Goal: Entertainment & Leisure: Consume media (video, audio)

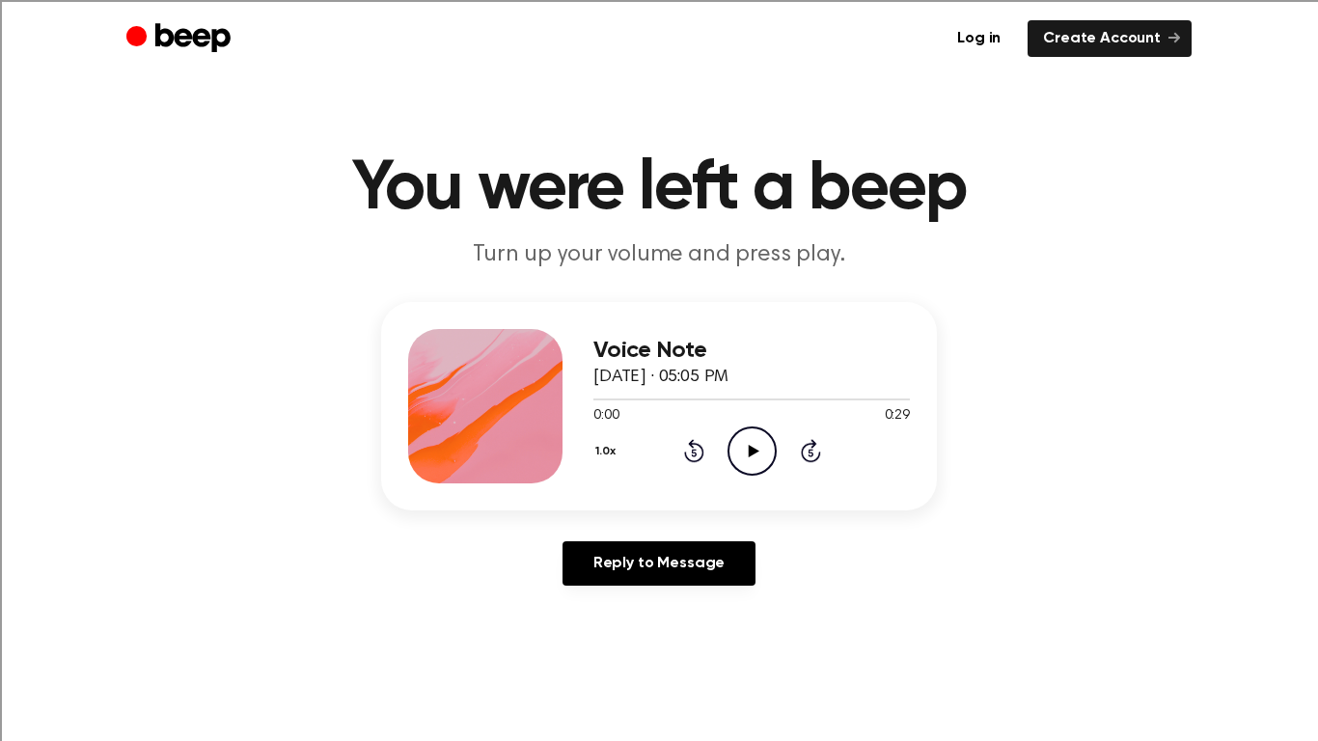
click at [745, 464] on icon "Play Audio" at bounding box center [751, 450] width 49 height 49
click at [423, 0] on div "Log in Create Account" at bounding box center [658, 38] width 1065 height 77
click at [617, 0] on div "Log in Create Account" at bounding box center [658, 38] width 1065 height 77
click at [765, 450] on icon "Play Audio" at bounding box center [751, 450] width 49 height 49
click at [620, 0] on div "Log in Create Account" at bounding box center [658, 38] width 1065 height 77
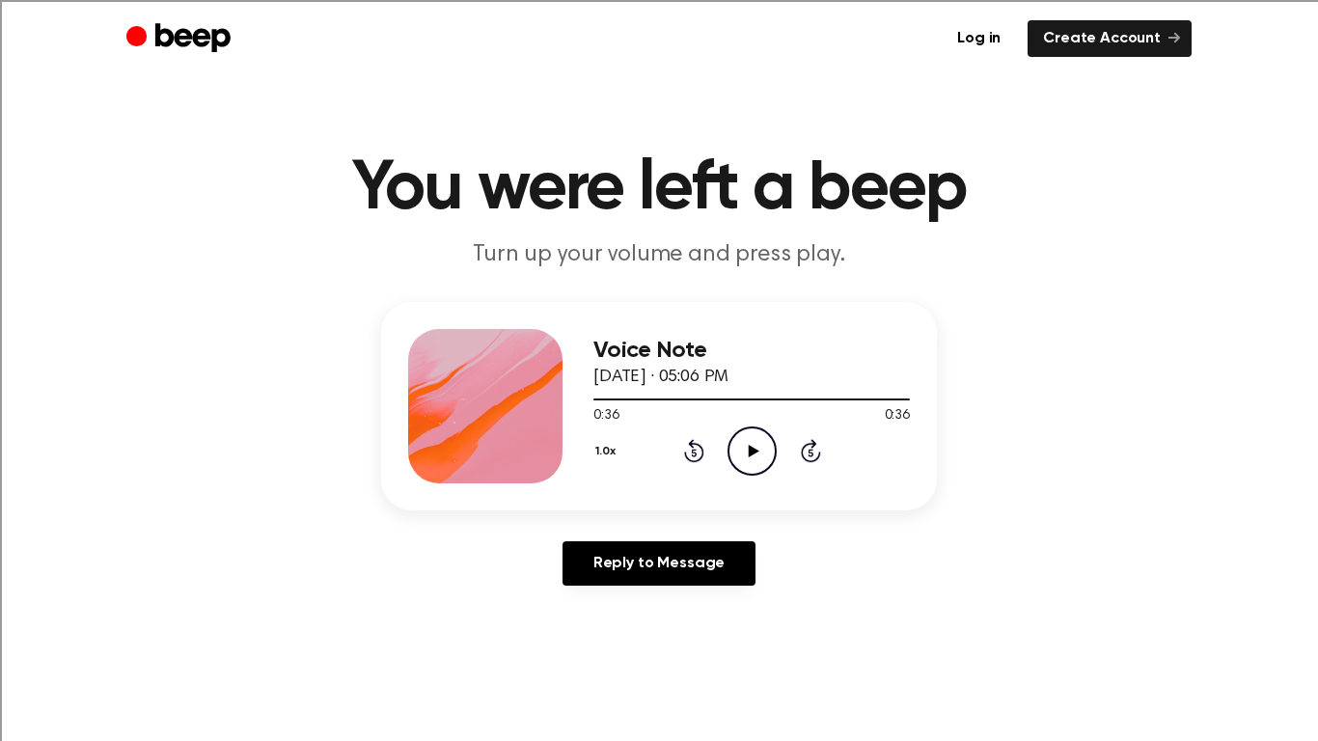
click at [750, 427] on circle at bounding box center [751, 450] width 47 height 47
click at [488, 0] on div "Log in Create Account" at bounding box center [658, 38] width 1065 height 77
click at [378, 0] on div "Log in Create Account" at bounding box center [658, 38] width 1065 height 77
click at [748, 445] on icon at bounding box center [753, 451] width 11 height 13
click at [203, 0] on div "Log in Create Account" at bounding box center [658, 38] width 1065 height 77
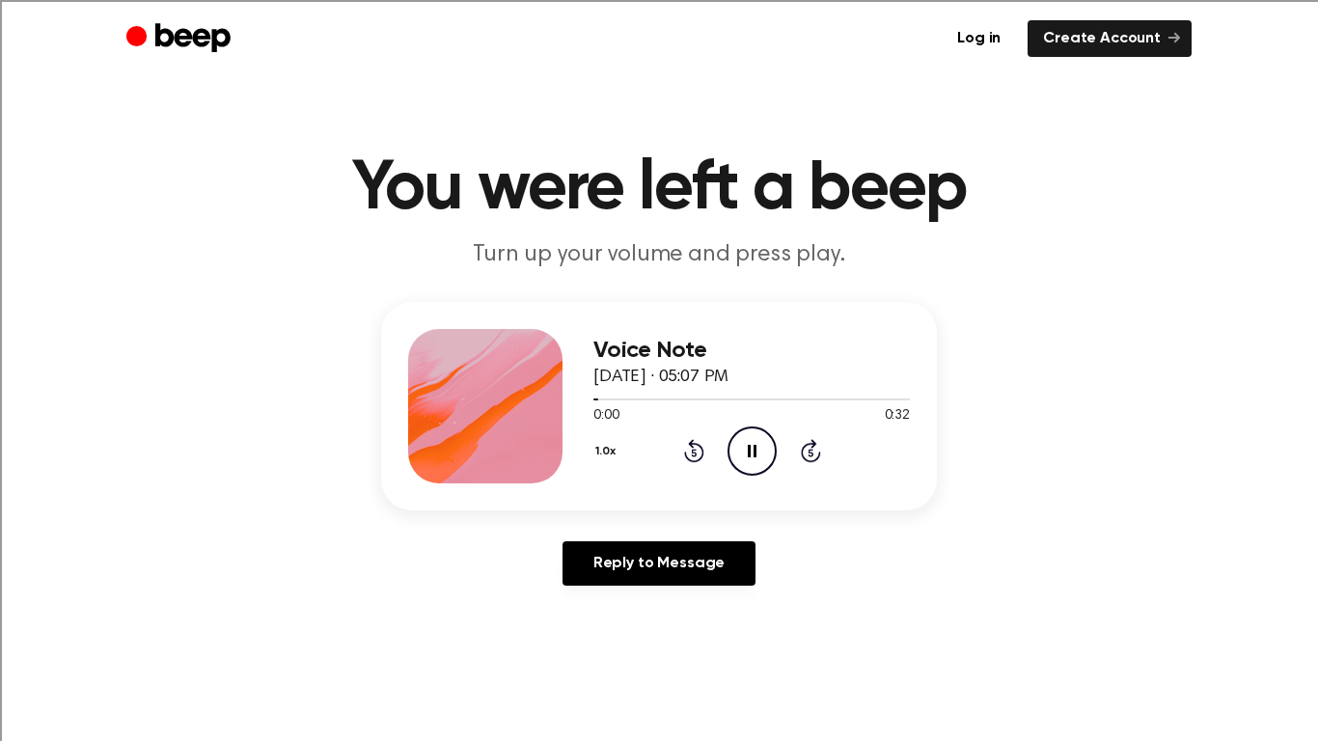
click at [325, 0] on div "Log in Create Account" at bounding box center [658, 38] width 1065 height 77
click at [309, 0] on div "Log in Create Account" at bounding box center [658, 38] width 1065 height 77
click at [745, 434] on icon "Play Audio" at bounding box center [751, 450] width 49 height 49
drag, startPoint x: 220, startPoint y: 2, endPoint x: 232, endPoint y: 0, distance: 11.7
click at [232, 0] on div "Log in Create Account" at bounding box center [658, 38] width 1065 height 77
